Goal: Task Accomplishment & Management: Use online tool/utility

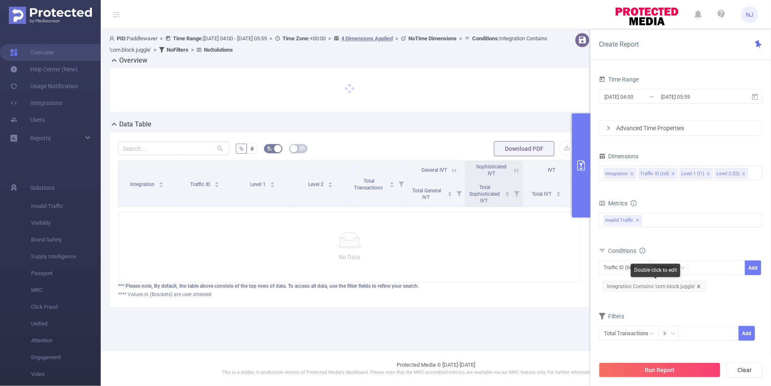
click at [697, 284] on icon "icon: close" at bounding box center [698, 285] width 3 height 3
click at [629, 266] on div "Traffic ID (tid)" at bounding box center [621, 267] width 36 height 14
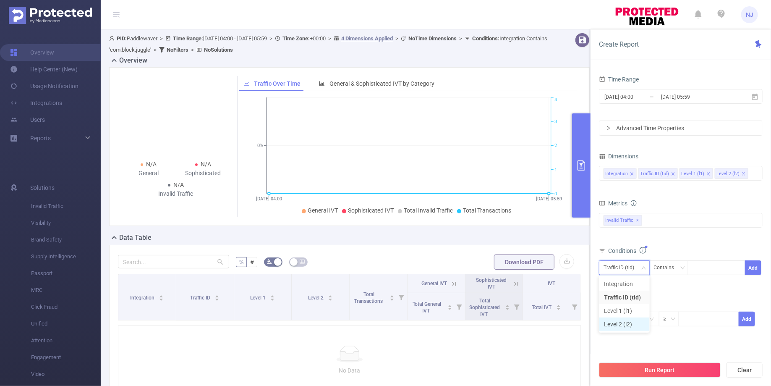
click at [615, 319] on li "Level 2 (l2)" at bounding box center [624, 323] width 51 height 13
click at [707, 269] on div at bounding box center [716, 267] width 48 height 14
paste input "com.block.juggle"
type input "com.block.juggle"
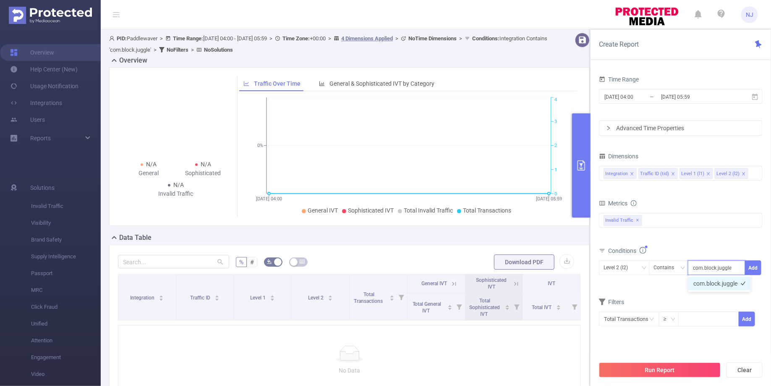
click at [713, 286] on li "com.block.juggle" at bounding box center [719, 282] width 63 height 13
click at [763, 269] on div "Time Range [DATE] 04:00 _ [DATE] 05:59 Advanced Time Properties Dimensions Inte…" at bounding box center [680, 232] width 180 height 335
click at [756, 268] on button "Add" at bounding box center [753, 267] width 16 height 15
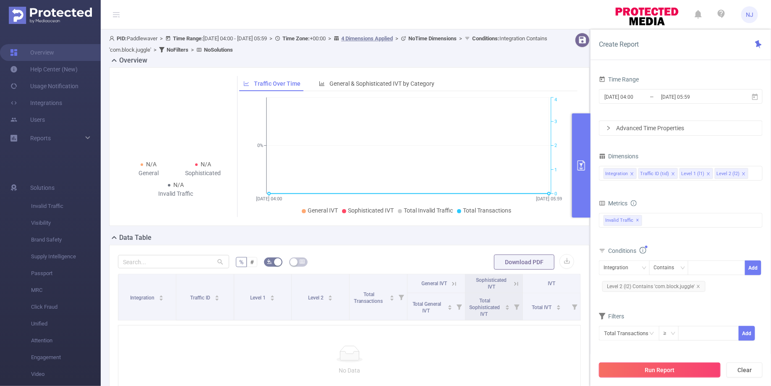
click at [653, 366] on button "Run Report" at bounding box center [660, 369] width 122 height 15
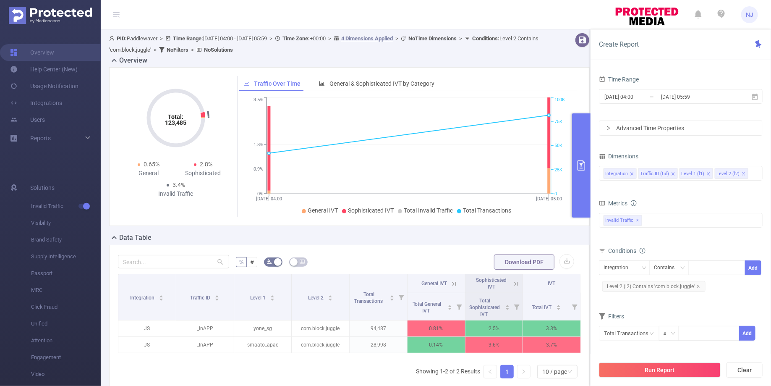
click at [582, 175] on button "primary" at bounding box center [581, 165] width 18 height 104
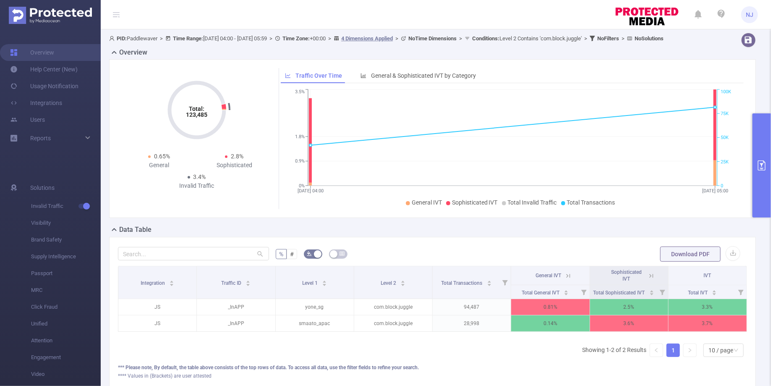
click at [651, 279] on icon at bounding box center [651, 276] width 8 height 8
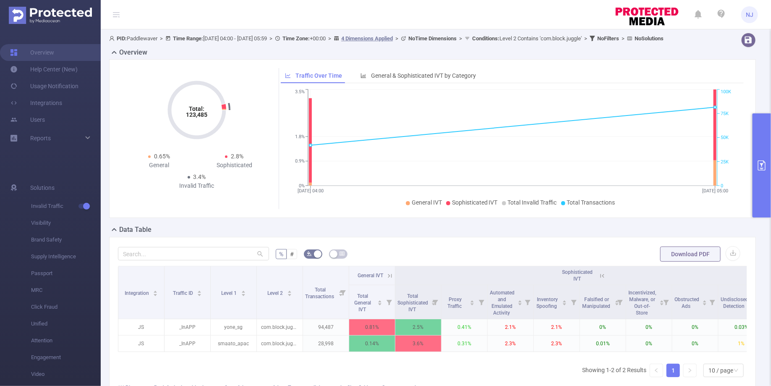
click at [750, 156] on div "Total: 123,485 Total: 123,485 0.65% General 2.8% Sophisticated 3.4% Invalid Tra…" at bounding box center [432, 138] width 646 height 159
click at [758, 161] on icon "primary" at bounding box center [762, 165] width 8 height 10
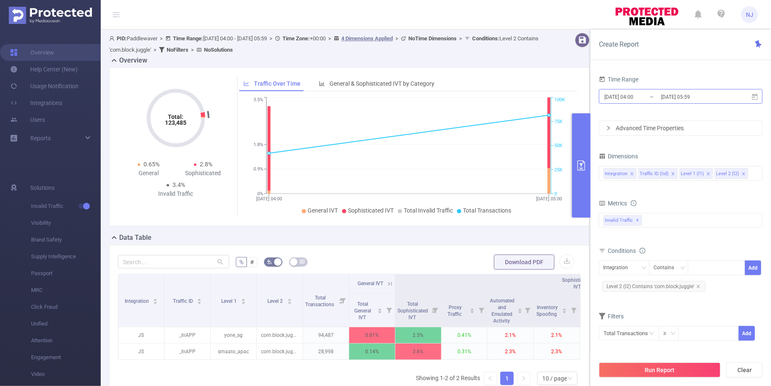
click at [638, 99] on input "[DATE] 04:00" at bounding box center [637, 96] width 68 height 11
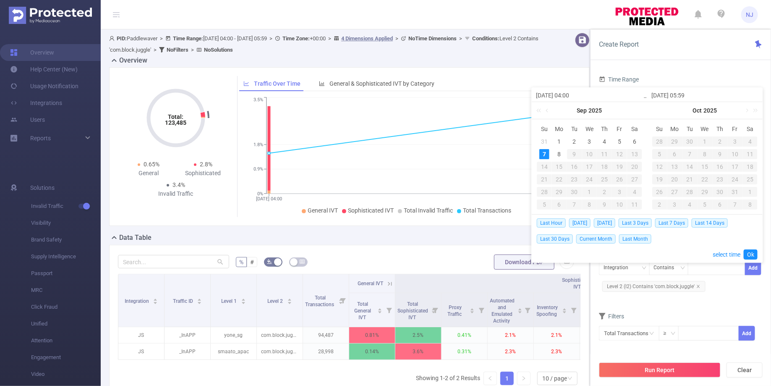
click at [666, 63] on div "Create Report Time Range [DATE] 04:00 _ [DATE] 05:59 Advanced Time Properties D…" at bounding box center [680, 207] width 180 height 356
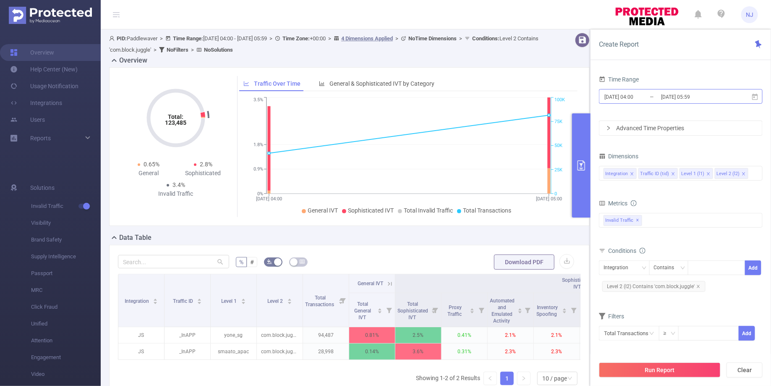
click at [637, 97] on input "[DATE] 04:00" at bounding box center [637, 96] width 68 height 11
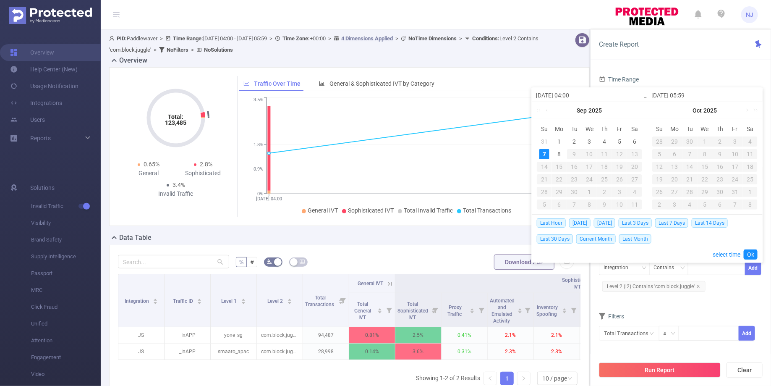
click at [575, 96] on input "[DATE] 04:00" at bounding box center [589, 95] width 107 height 10
type input "[DATE] 0:00"
type input "[DATE] 05:00"
click at [746, 251] on link "Ok" at bounding box center [750, 254] width 14 height 10
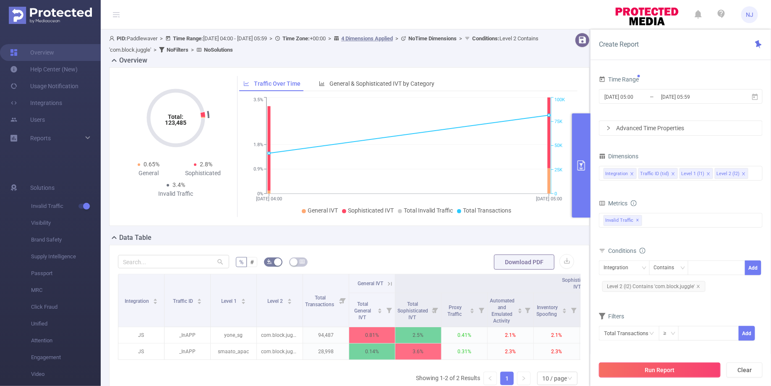
click at [663, 365] on button "Run Report" at bounding box center [660, 369] width 122 height 15
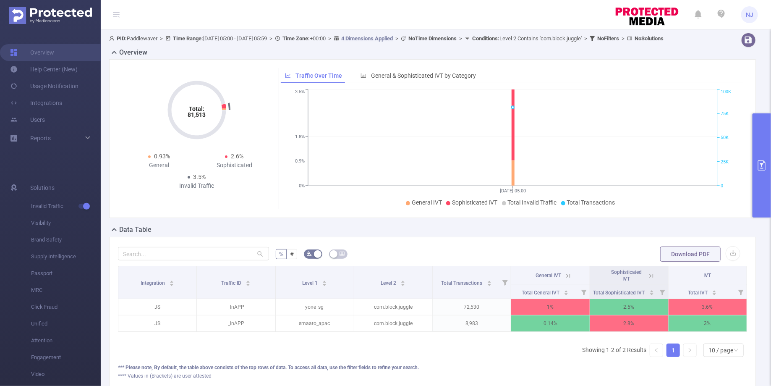
click at [764, 167] on icon "primary" at bounding box center [761, 165] width 10 height 10
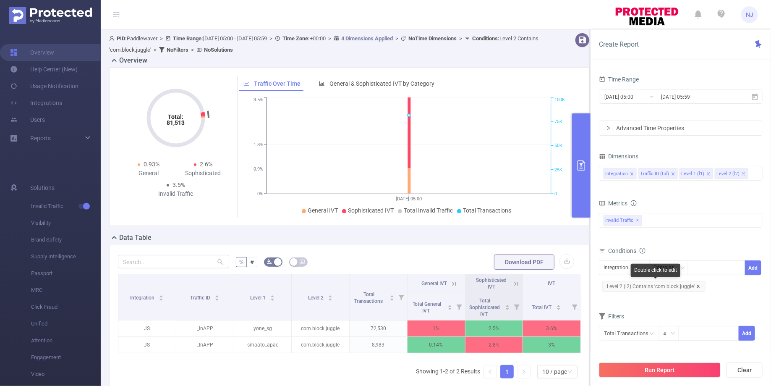
click at [698, 284] on icon "icon: close" at bounding box center [698, 286] width 4 height 4
click at [653, 372] on button "Run Report" at bounding box center [660, 369] width 122 height 15
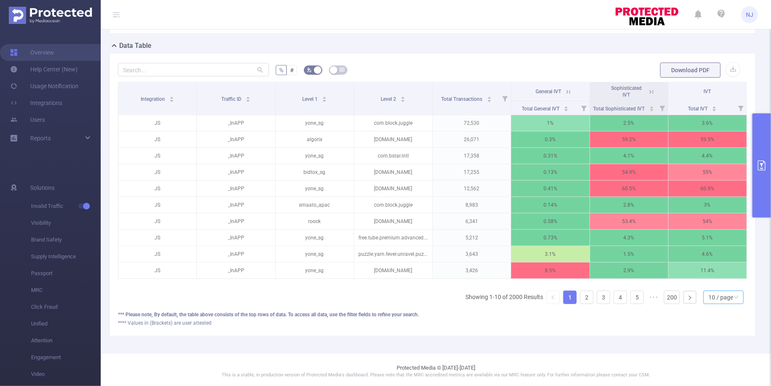
scroll to position [183, 0]
click at [727, 300] on div "10 / page" at bounding box center [720, 297] width 25 height 13
click at [730, 280] on li "50 / page" at bounding box center [724, 280] width 40 height 13
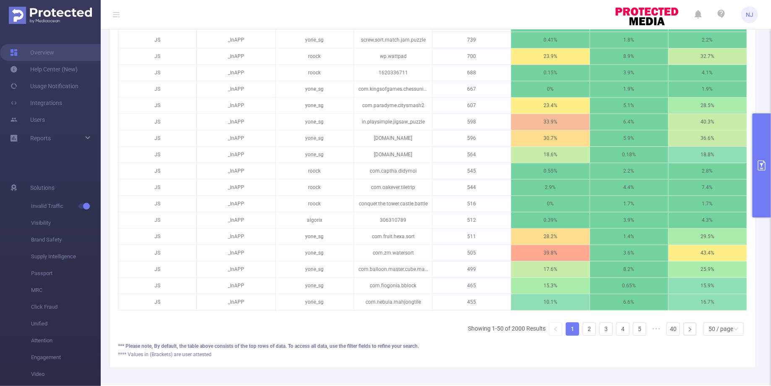
scroll to position [831, 0]
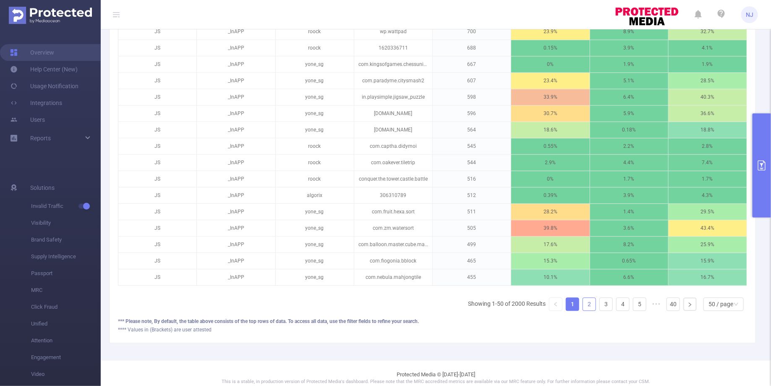
click at [585, 297] on link "2" at bounding box center [589, 303] width 13 height 13
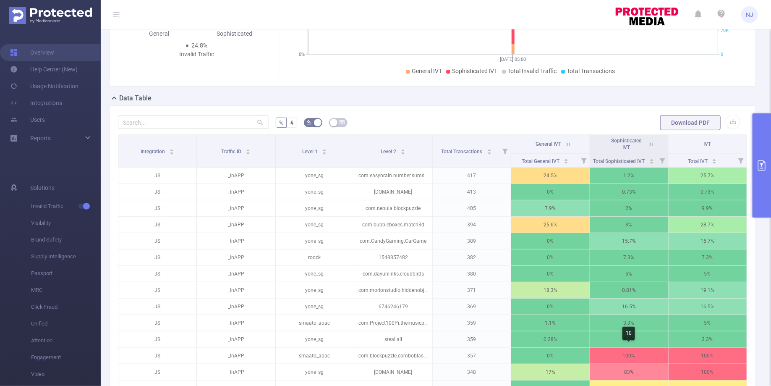
scroll to position [32, 0]
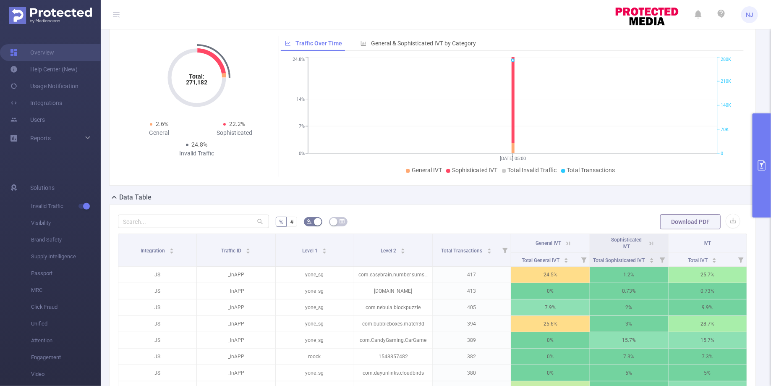
click at [649, 241] on icon at bounding box center [651, 243] width 4 height 4
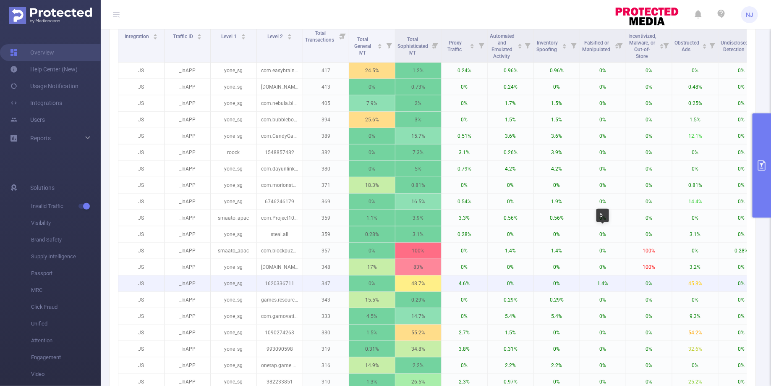
scroll to position [247, 0]
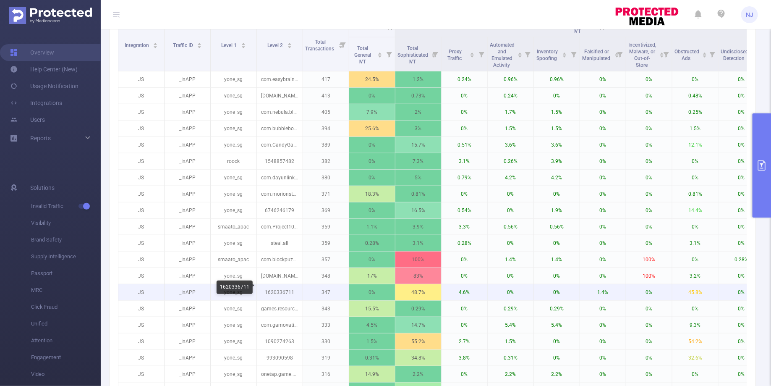
click at [281, 288] on p "1620336711" at bounding box center [280, 292] width 46 height 16
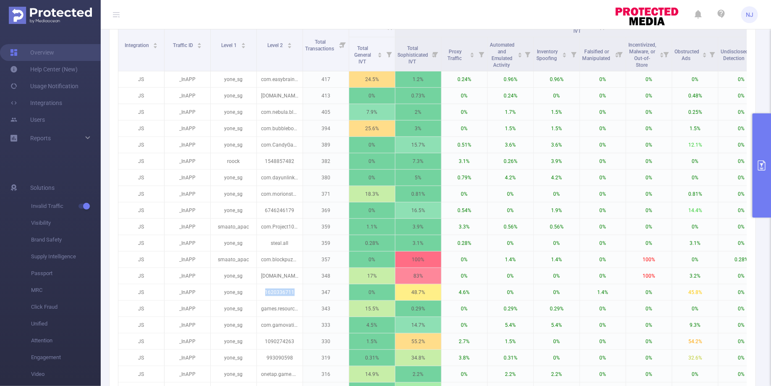
copy p "1620336711"
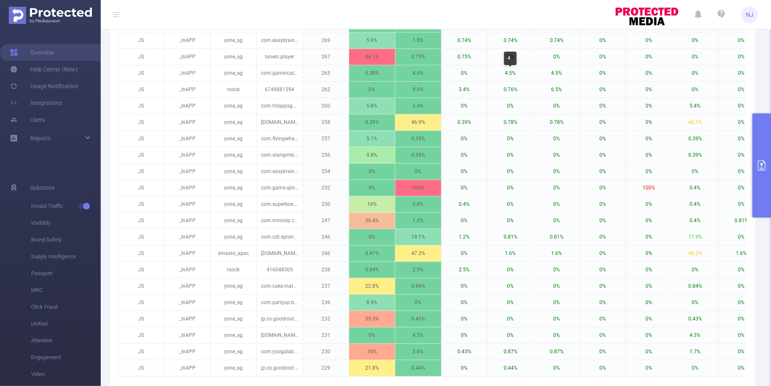
scroll to position [852, 0]
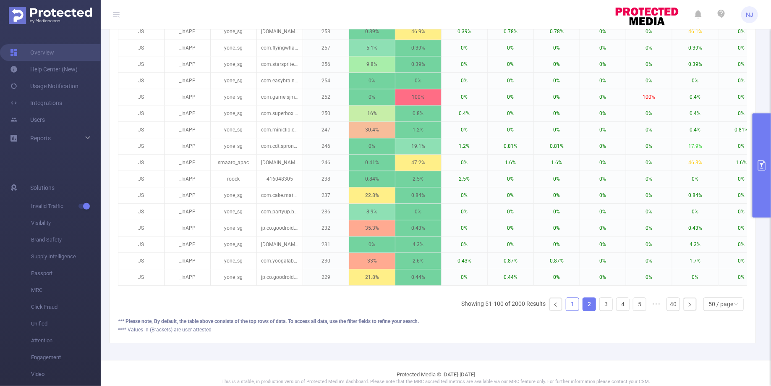
click at [570, 297] on link "1" at bounding box center [572, 303] width 13 height 13
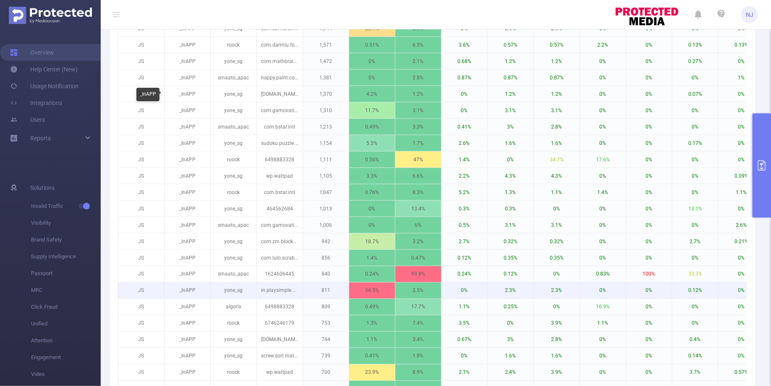
scroll to position [508, 0]
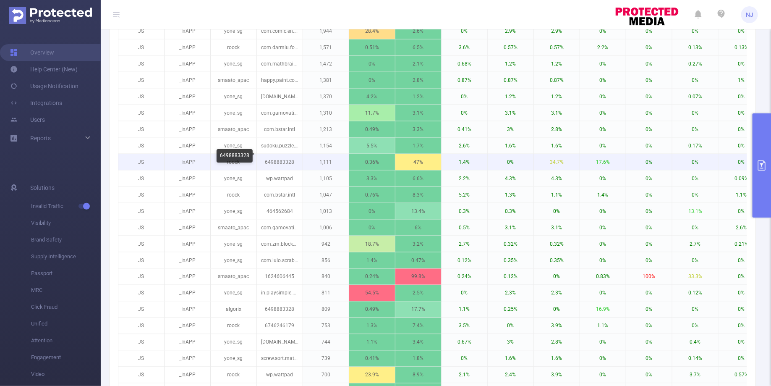
click at [279, 155] on p "6498883328" at bounding box center [280, 162] width 46 height 16
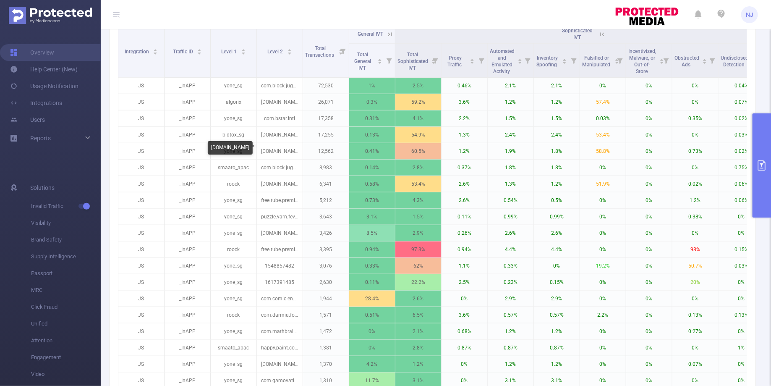
scroll to position [384, 0]
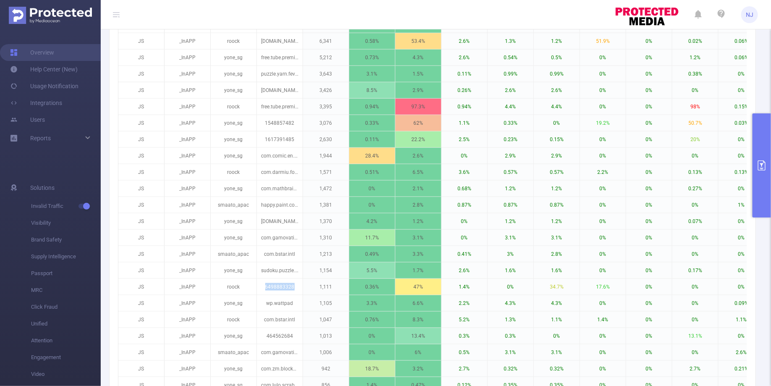
click at [760, 188] on button "primary" at bounding box center [761, 165] width 18 height 104
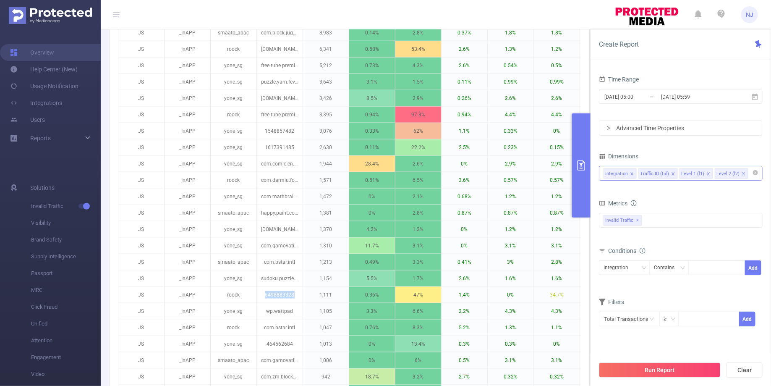
click at [702, 172] on li "Level 1 (l1)" at bounding box center [696, 173] width 34 height 11
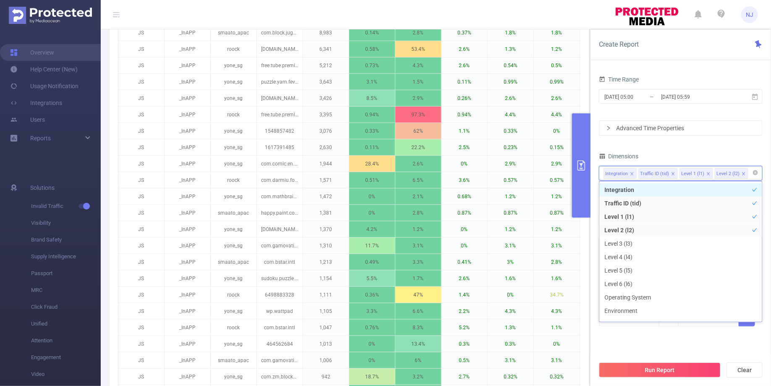
click at [706, 172] on icon "icon: close" at bounding box center [708, 174] width 4 height 4
click at [688, 371] on button "Run Report" at bounding box center [660, 369] width 122 height 15
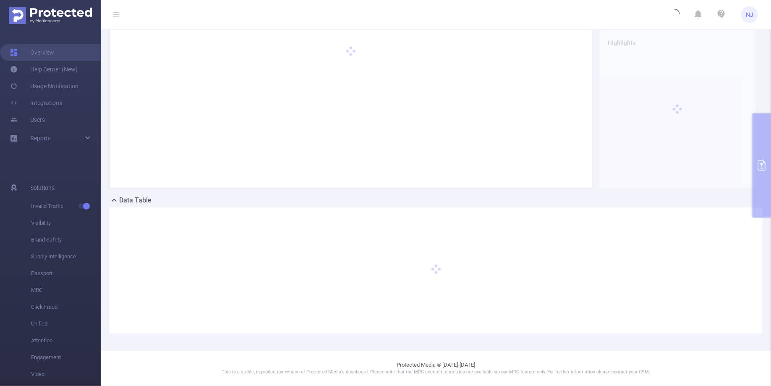
scroll to position [29, 0]
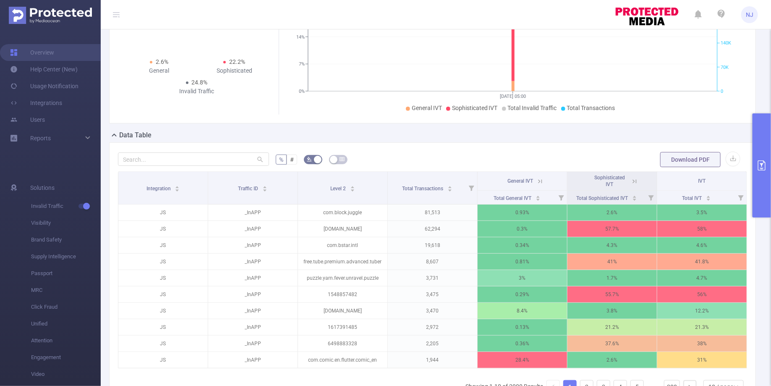
scroll to position [114, 0]
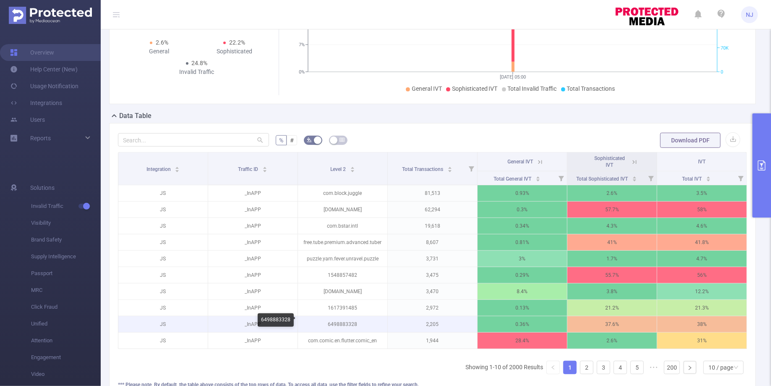
click at [339, 320] on p "6498883328" at bounding box center [342, 324] width 89 height 16
copy p "6498883328"
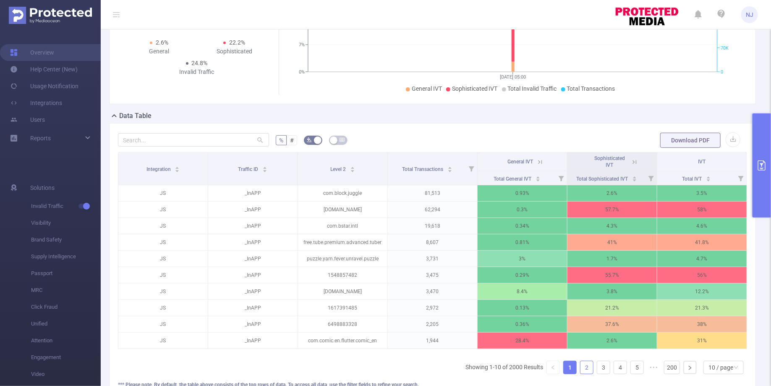
click at [588, 364] on link "2" at bounding box center [586, 367] width 13 height 13
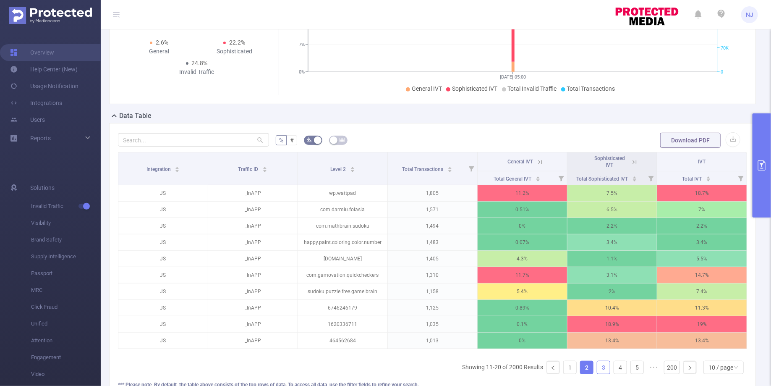
click at [599, 363] on link "3" at bounding box center [603, 367] width 13 height 13
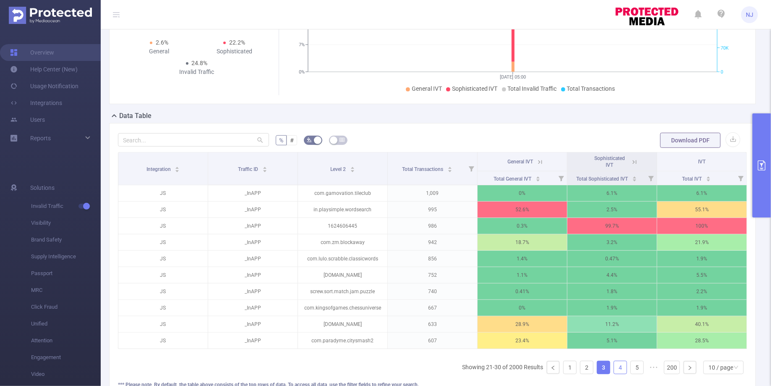
click at [623, 370] on link "4" at bounding box center [620, 367] width 13 height 13
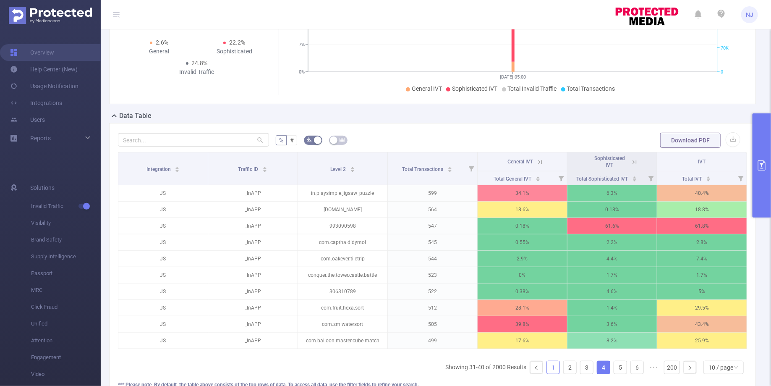
click at [550, 365] on link "1" at bounding box center [553, 367] width 13 height 13
click at [542, 365] on link at bounding box center [536, 367] width 13 height 13
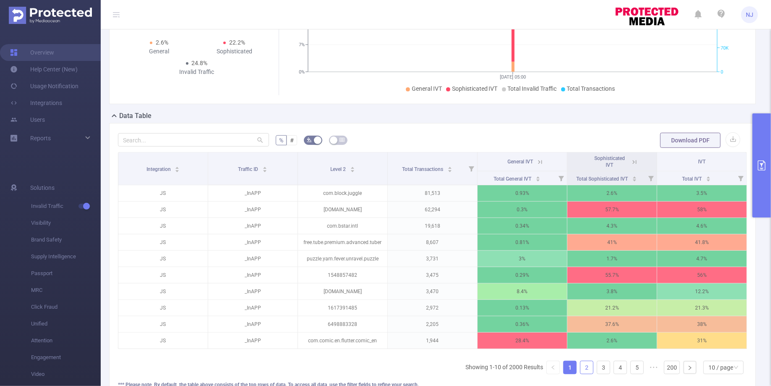
click at [584, 366] on link "2" at bounding box center [586, 367] width 13 height 13
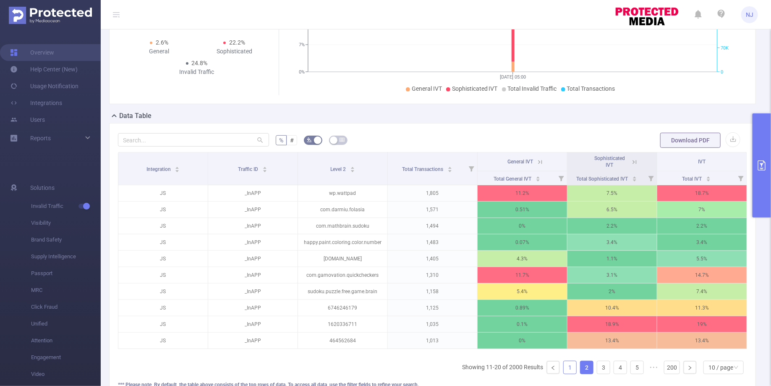
click at [571, 367] on link "1" at bounding box center [569, 367] width 13 height 13
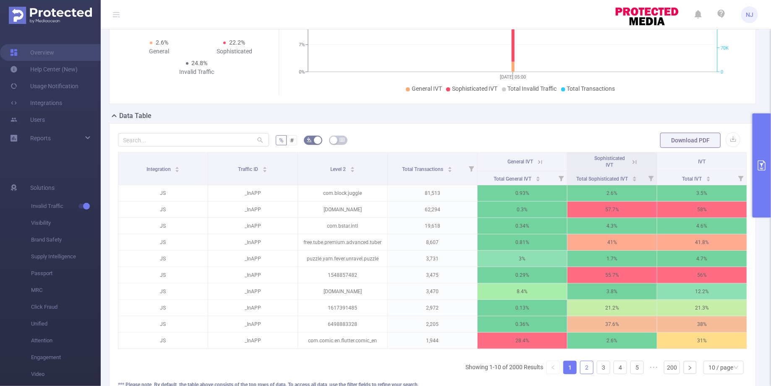
click at [581, 363] on link "2" at bounding box center [586, 367] width 13 height 13
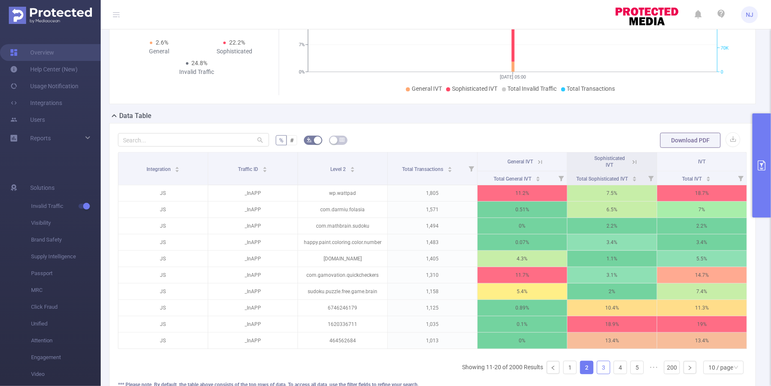
click at [604, 368] on link "3" at bounding box center [603, 367] width 13 height 13
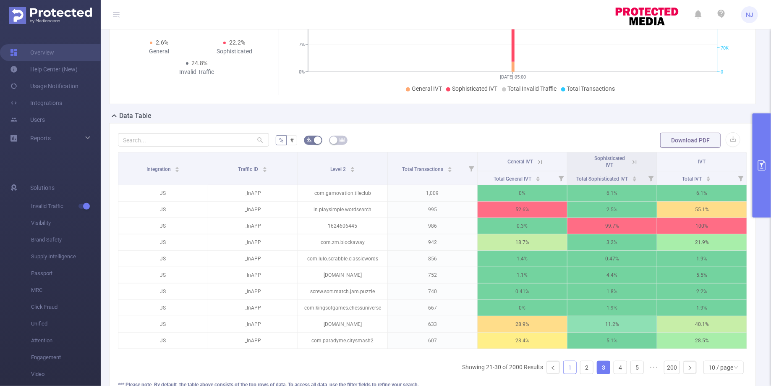
click at [570, 362] on link "1" at bounding box center [569, 367] width 13 height 13
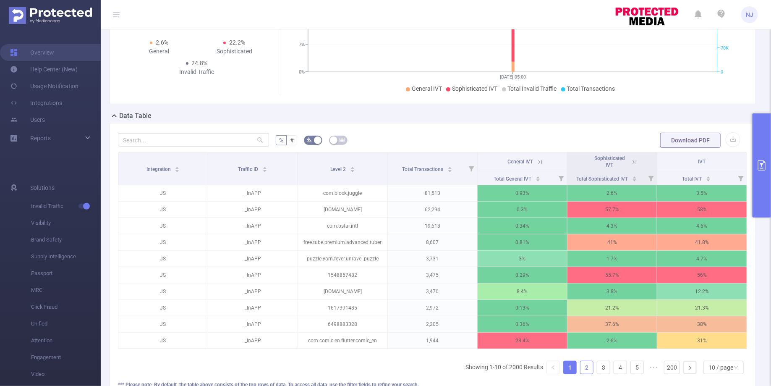
click at [588, 366] on link "2" at bounding box center [586, 367] width 13 height 13
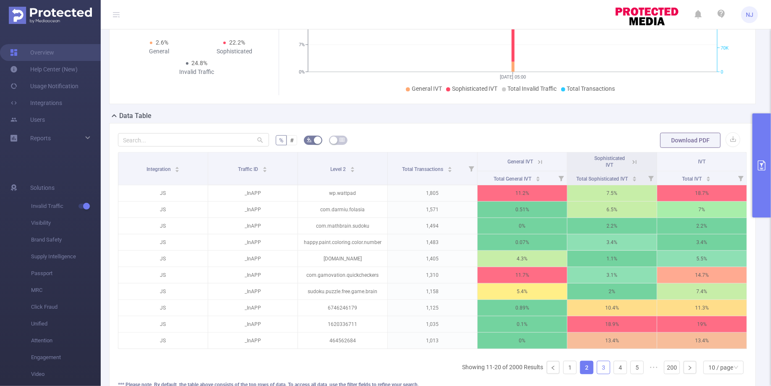
click at [600, 362] on link "3" at bounding box center [603, 367] width 13 height 13
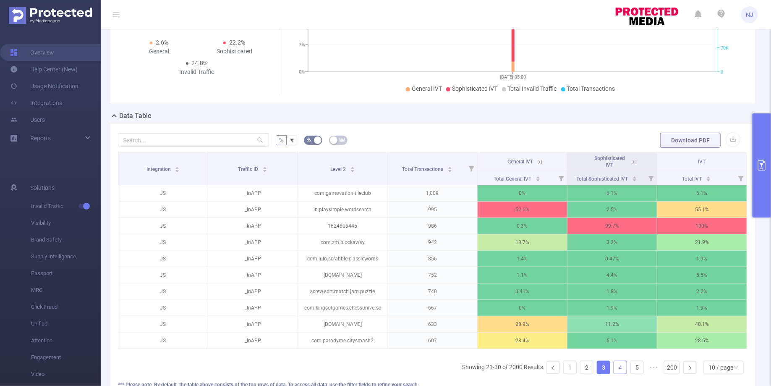
click at [619, 366] on link "4" at bounding box center [620, 367] width 13 height 13
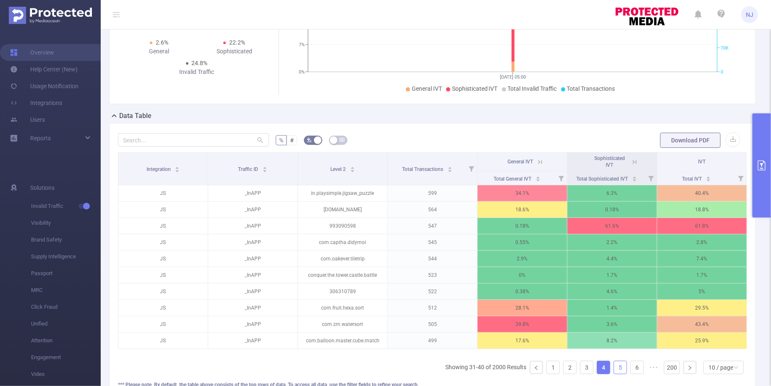
click at [620, 365] on link "5" at bounding box center [620, 367] width 13 height 13
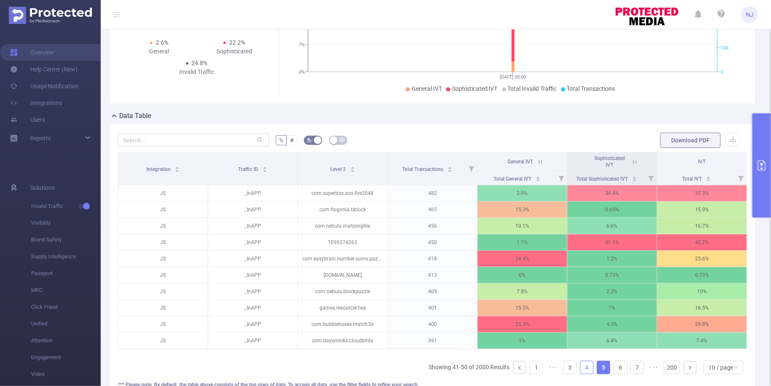
click at [588, 366] on link "4" at bounding box center [586, 367] width 13 height 13
click at [576, 366] on link "3" at bounding box center [569, 367] width 13 height 13
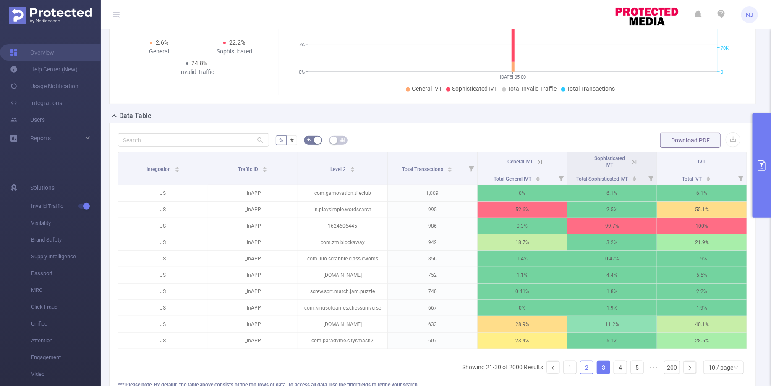
click at [587, 363] on link "2" at bounding box center [586, 367] width 13 height 13
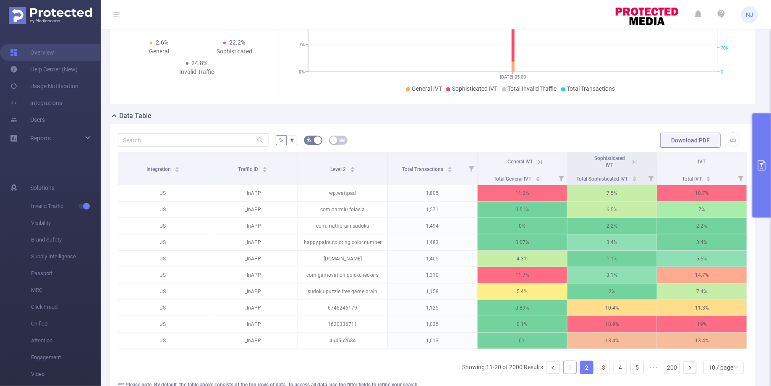
click at [568, 366] on link "1" at bounding box center [569, 367] width 13 height 13
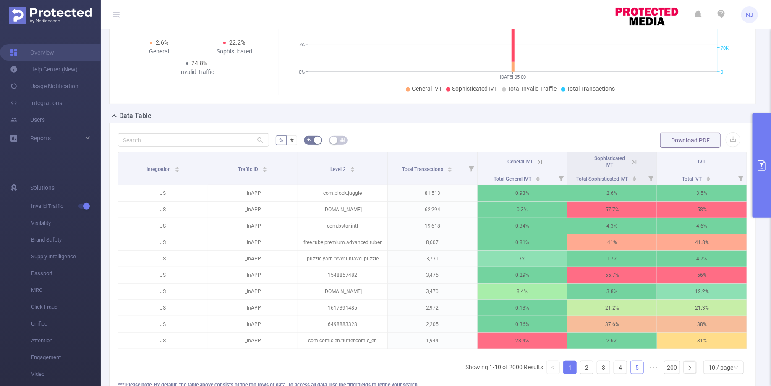
click at [634, 364] on link "5" at bounding box center [636, 367] width 13 height 13
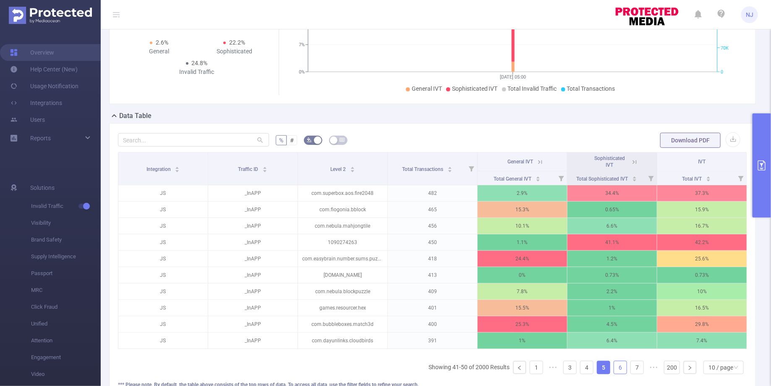
click at [621, 363] on link "6" at bounding box center [620, 367] width 13 height 13
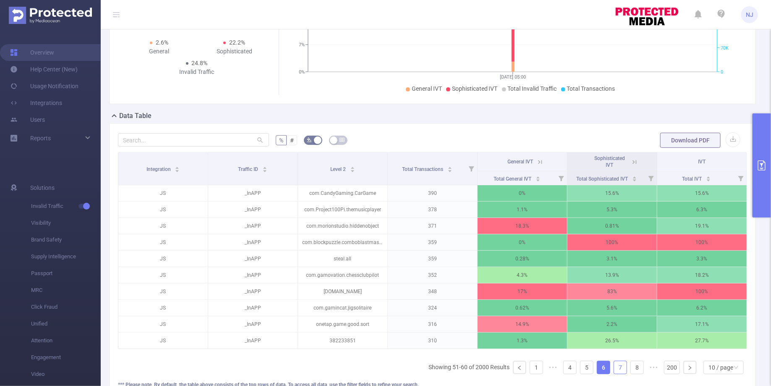
click at [623, 364] on link "7" at bounding box center [620, 367] width 13 height 13
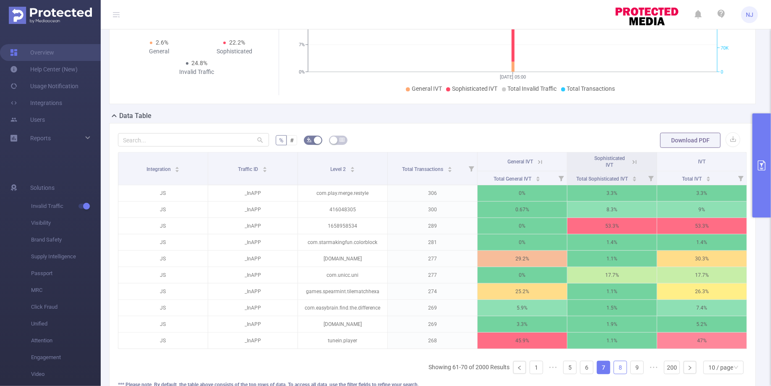
click at [624, 363] on link "8" at bounding box center [620, 367] width 13 height 13
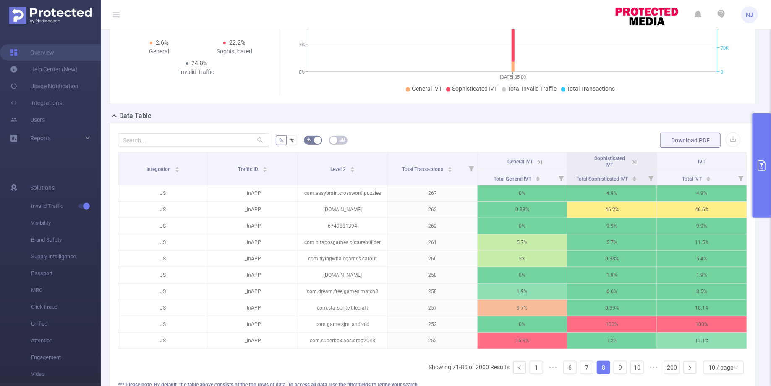
click at [761, 170] on icon "primary" at bounding box center [762, 165] width 8 height 10
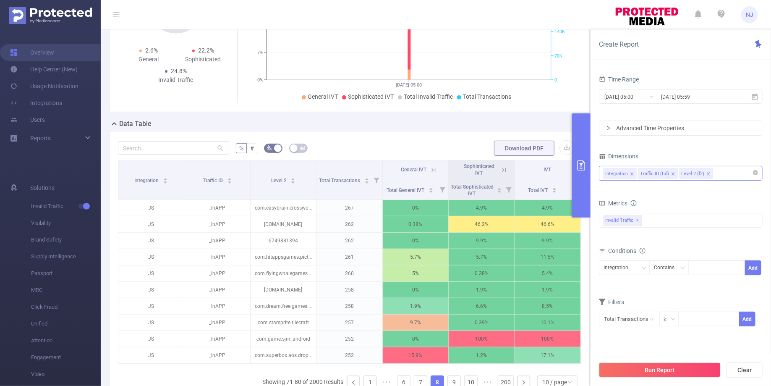
click at [515, 128] on div "Data Table" at bounding box center [352, 125] width 487 height 12
click at [508, 126] on div "Data Table" at bounding box center [352, 125] width 487 height 12
click at [584, 156] on button "primary" at bounding box center [581, 165] width 18 height 104
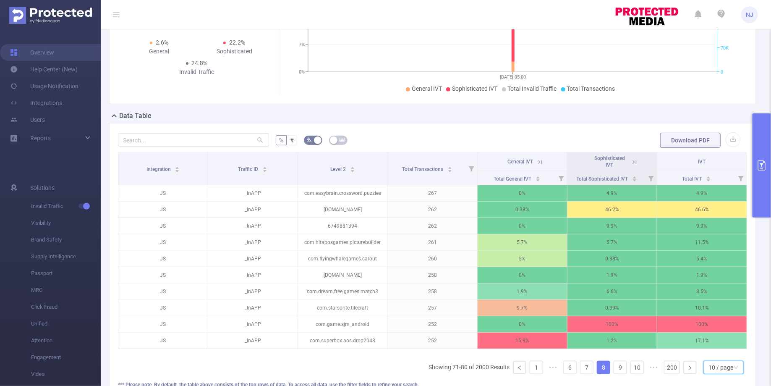
click at [718, 361] on div "10 / page" at bounding box center [720, 367] width 25 height 13
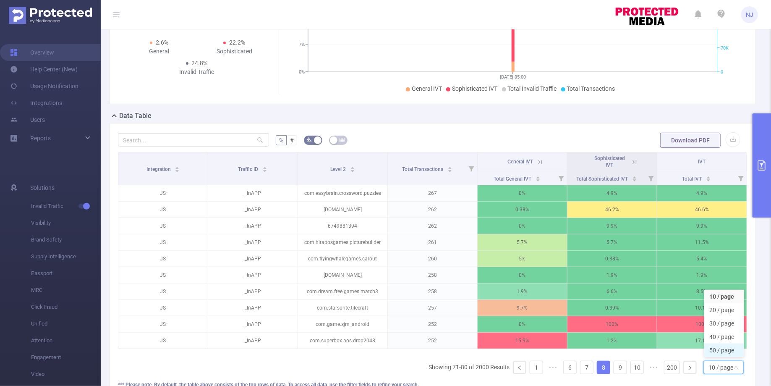
click at [715, 344] on li "50 / page" at bounding box center [724, 349] width 40 height 13
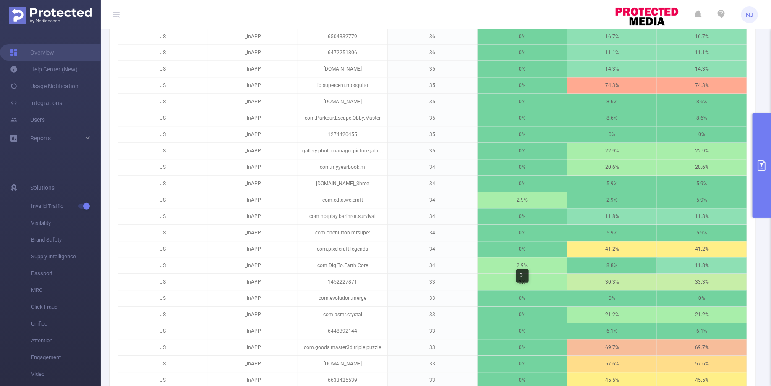
scroll to position [831, 0]
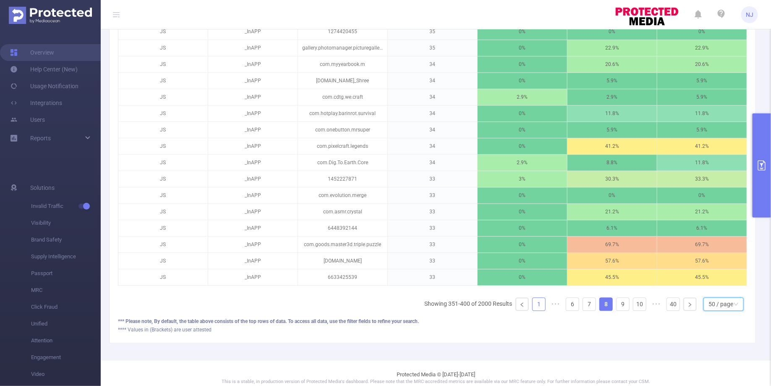
click at [542, 297] on link "1" at bounding box center [538, 303] width 13 height 13
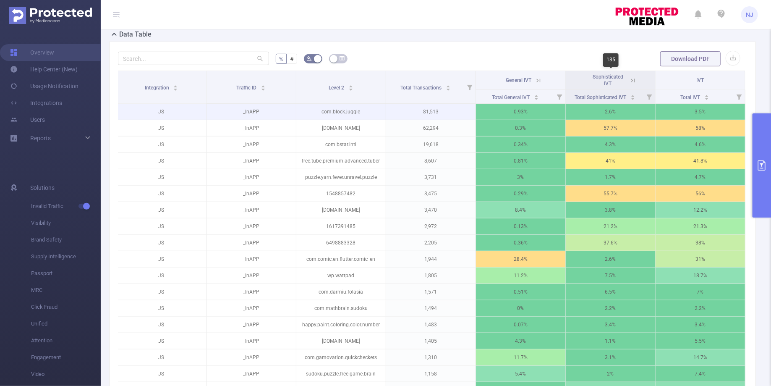
scroll to position [183, 0]
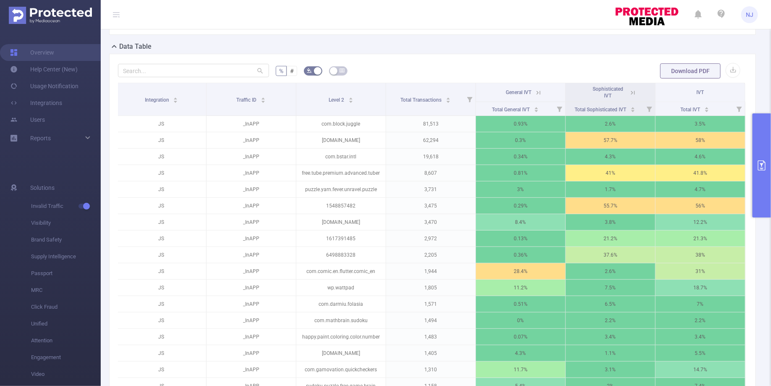
click at [634, 91] on icon at bounding box center [632, 93] width 4 height 4
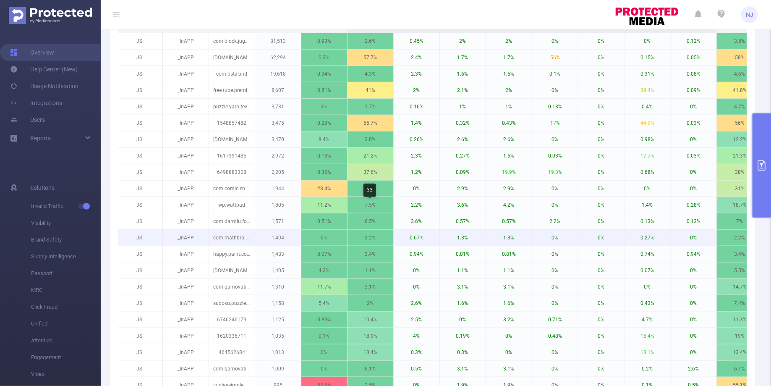
scroll to position [282, 0]
